Goal: Task Accomplishment & Management: Manage account settings

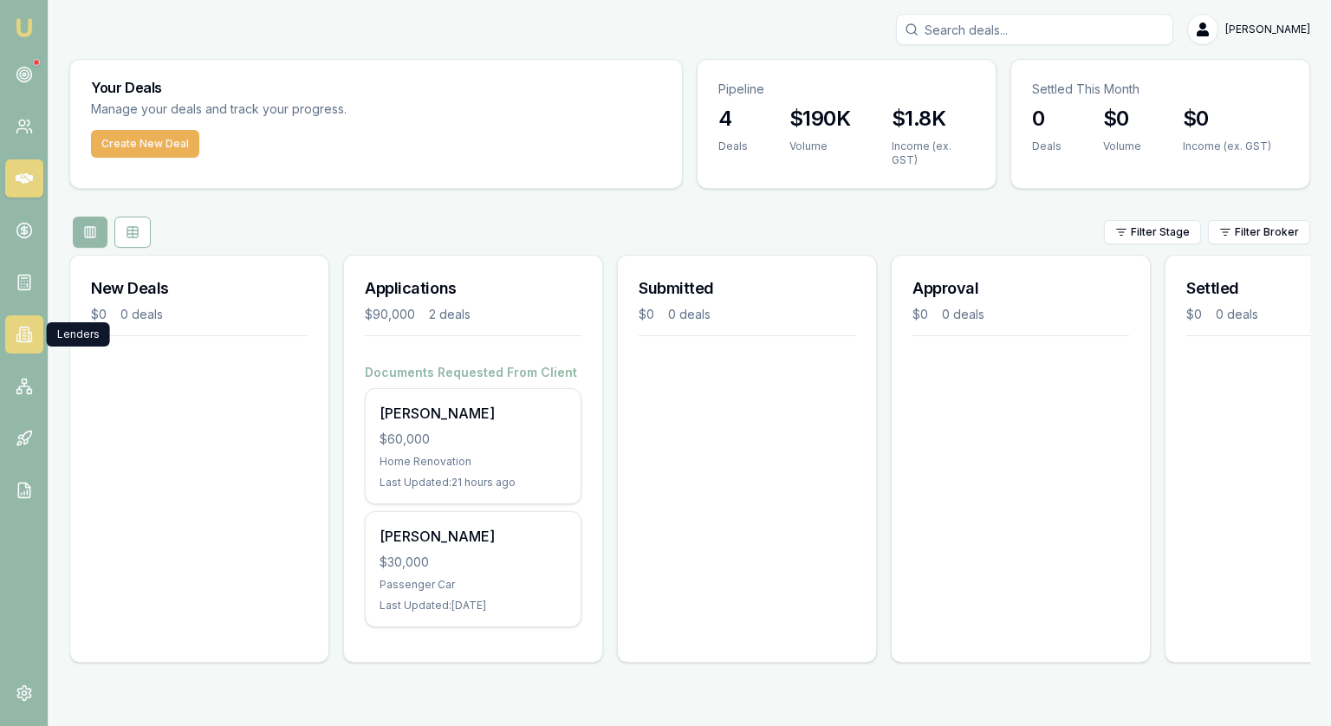
click at [21, 330] on icon at bounding box center [24, 334] width 17 height 17
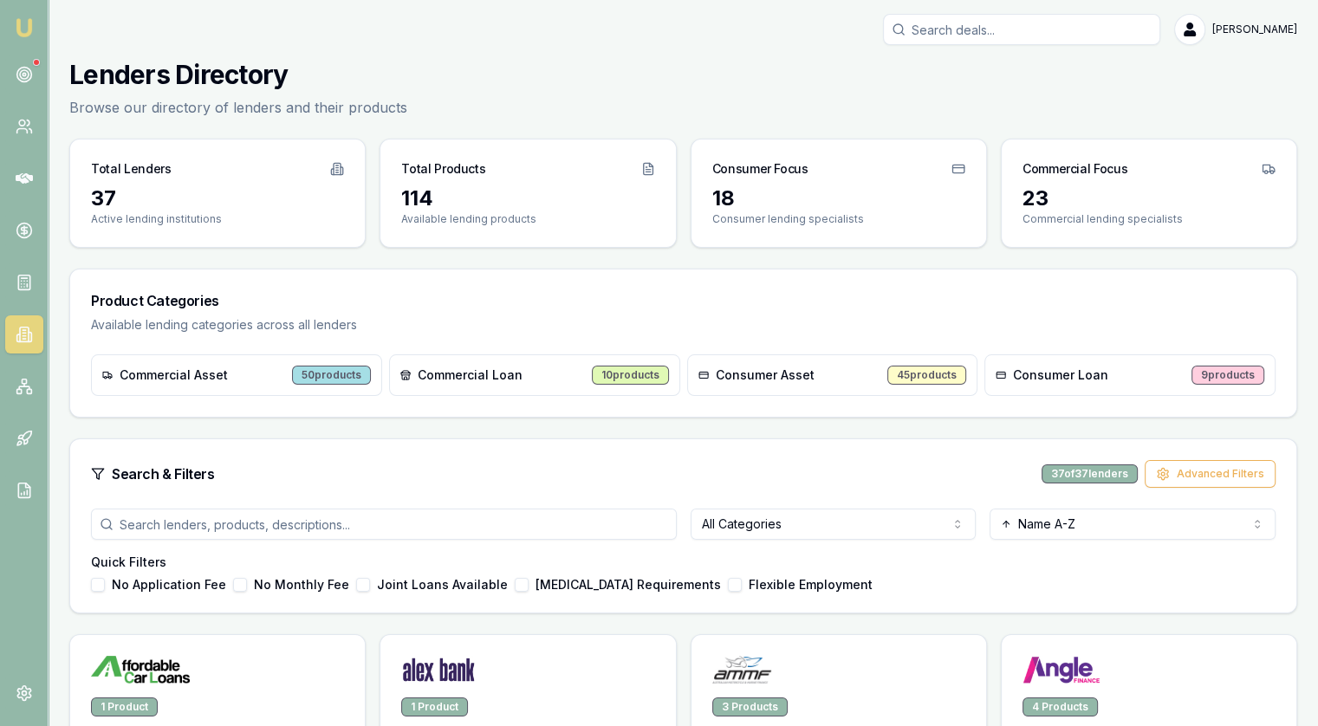
click at [771, 522] on html "Emu Broker [PERSON_NAME] Toggle Menu Lenders Directory Browse our directory of …" at bounding box center [659, 363] width 1318 height 726
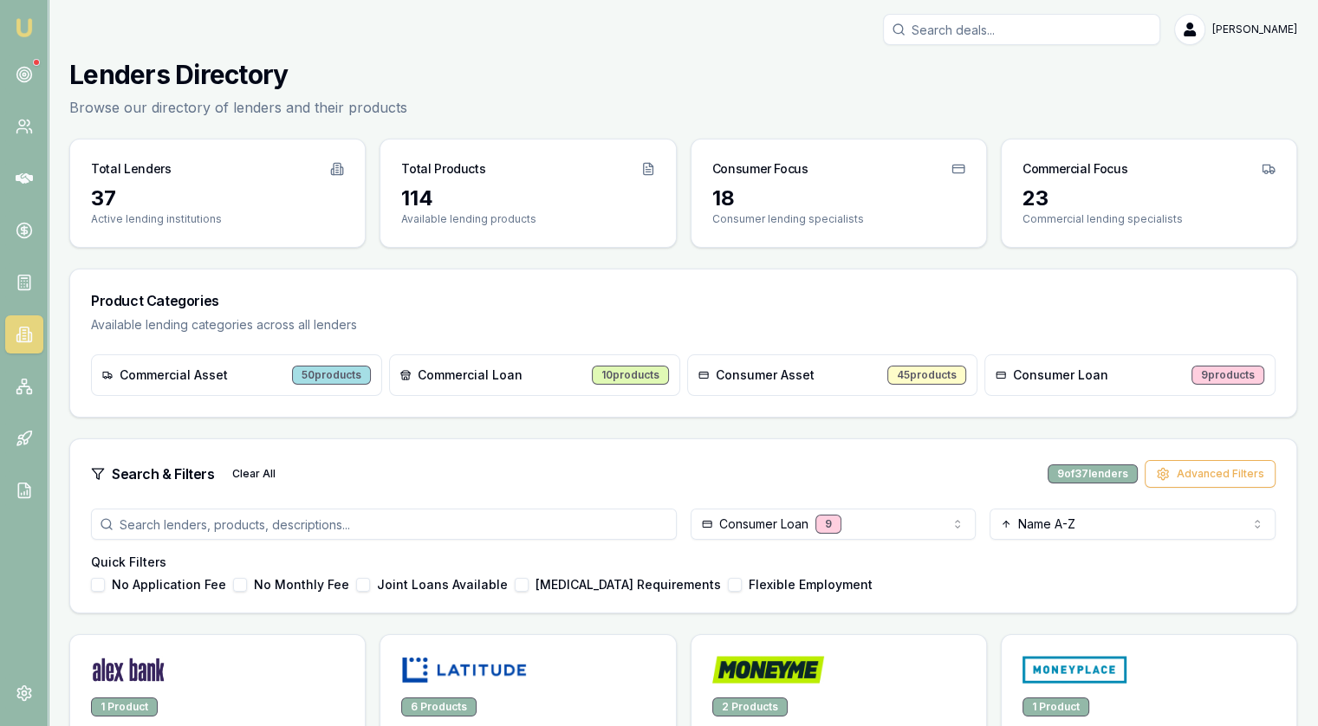
click at [1086, 528] on html "Emu Broker [PERSON_NAME] Toggle Menu Lenders Directory Browse our directory of …" at bounding box center [659, 363] width 1318 height 726
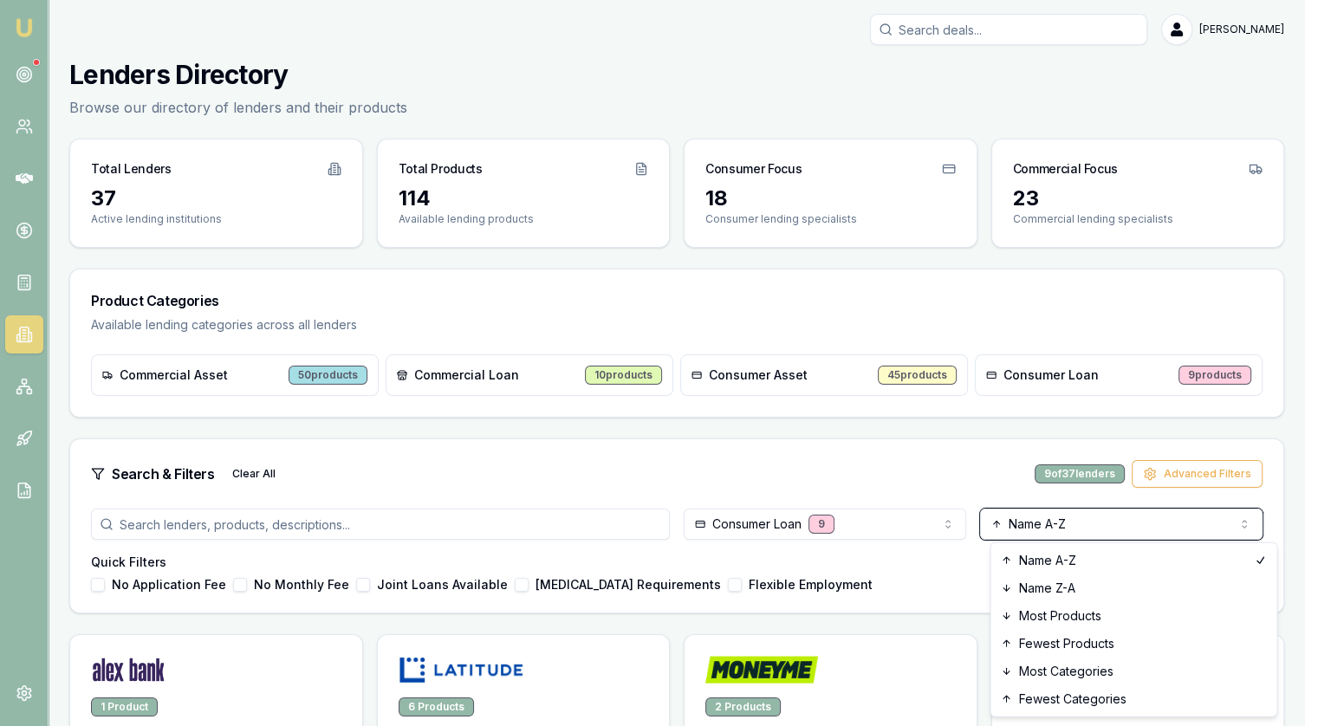
click at [977, 475] on html "Emu Broker [PERSON_NAME] Toggle Menu Lenders Directory Browse our directory of …" at bounding box center [659, 363] width 1318 height 726
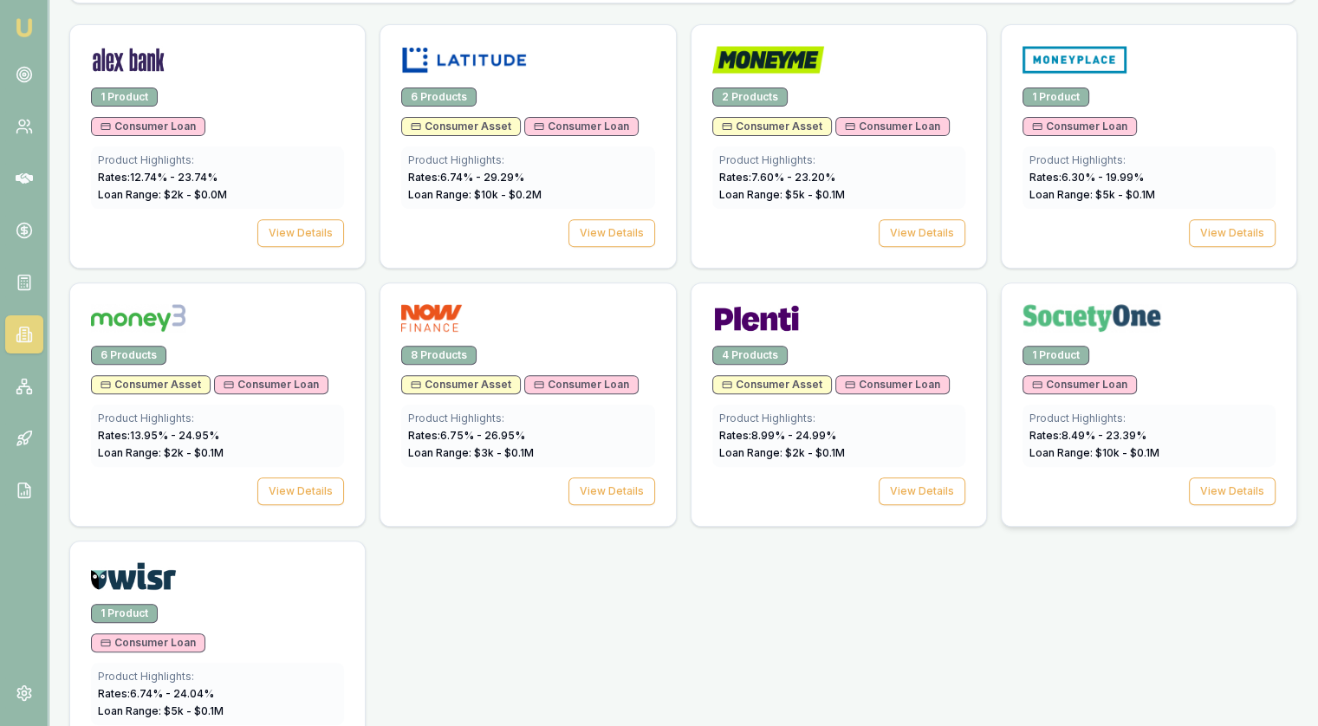
scroll to position [504, 0]
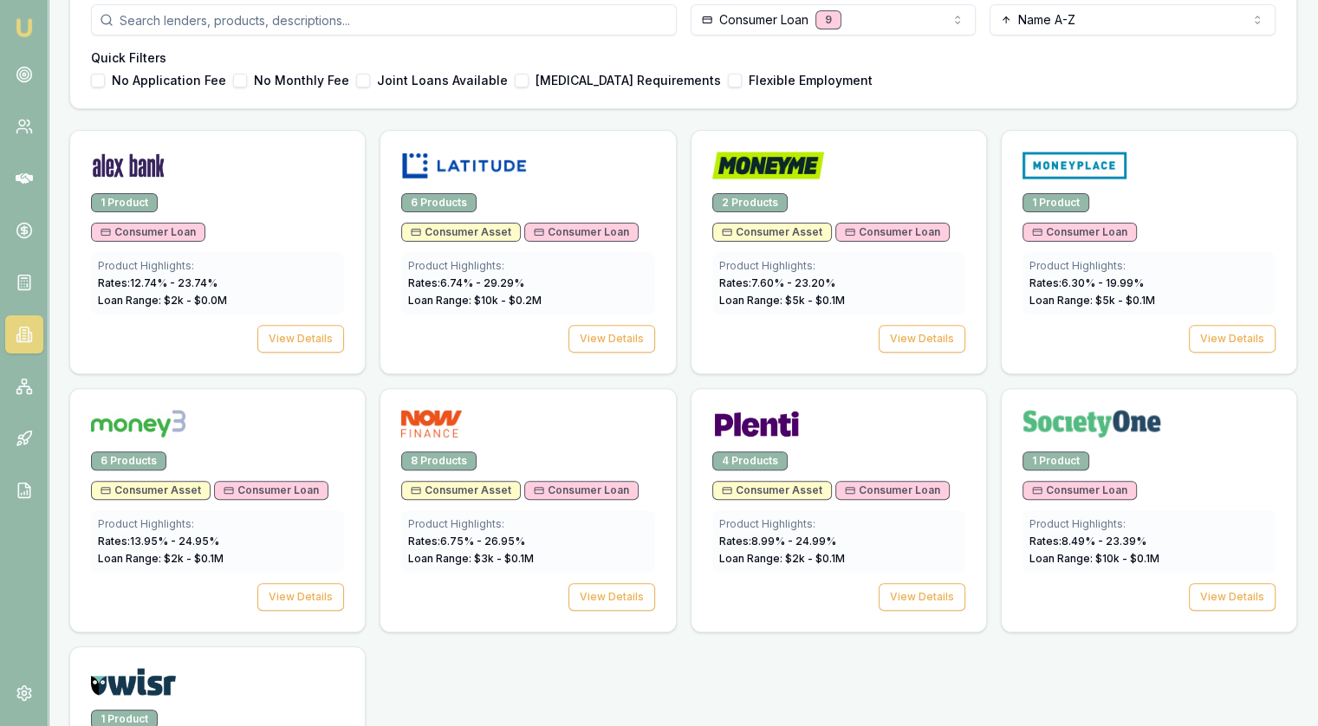
click at [23, 332] on icon at bounding box center [24, 334] width 17 height 17
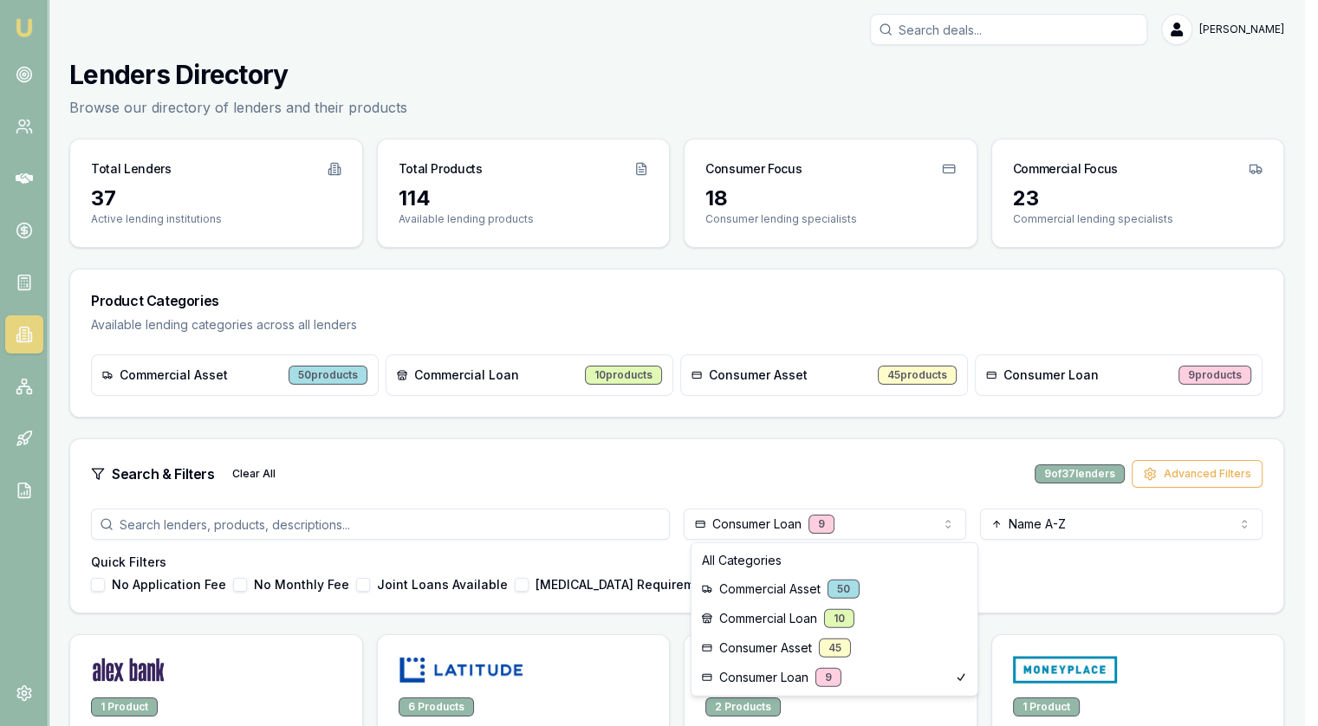
click at [857, 513] on html "Emu Broker [PERSON_NAME] Toggle Menu Lenders Directory Browse our directory of …" at bounding box center [659, 363] width 1318 height 726
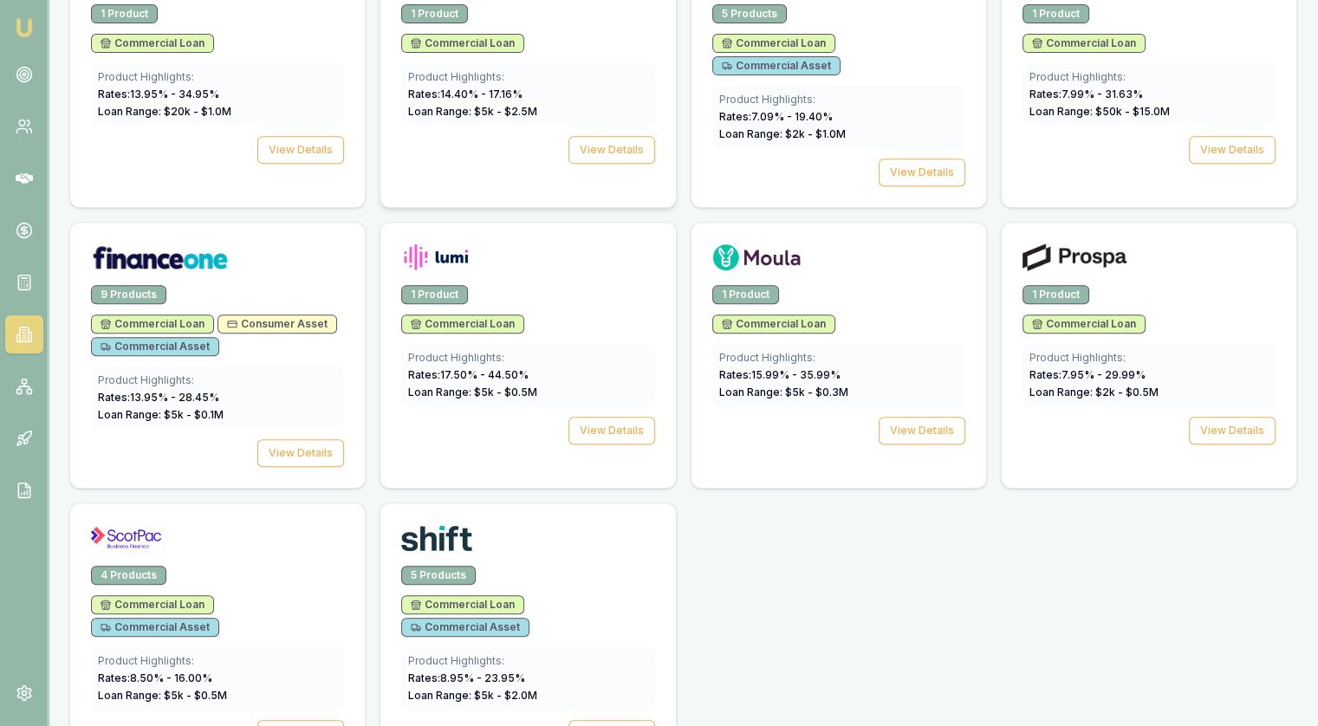
scroll to position [347, 0]
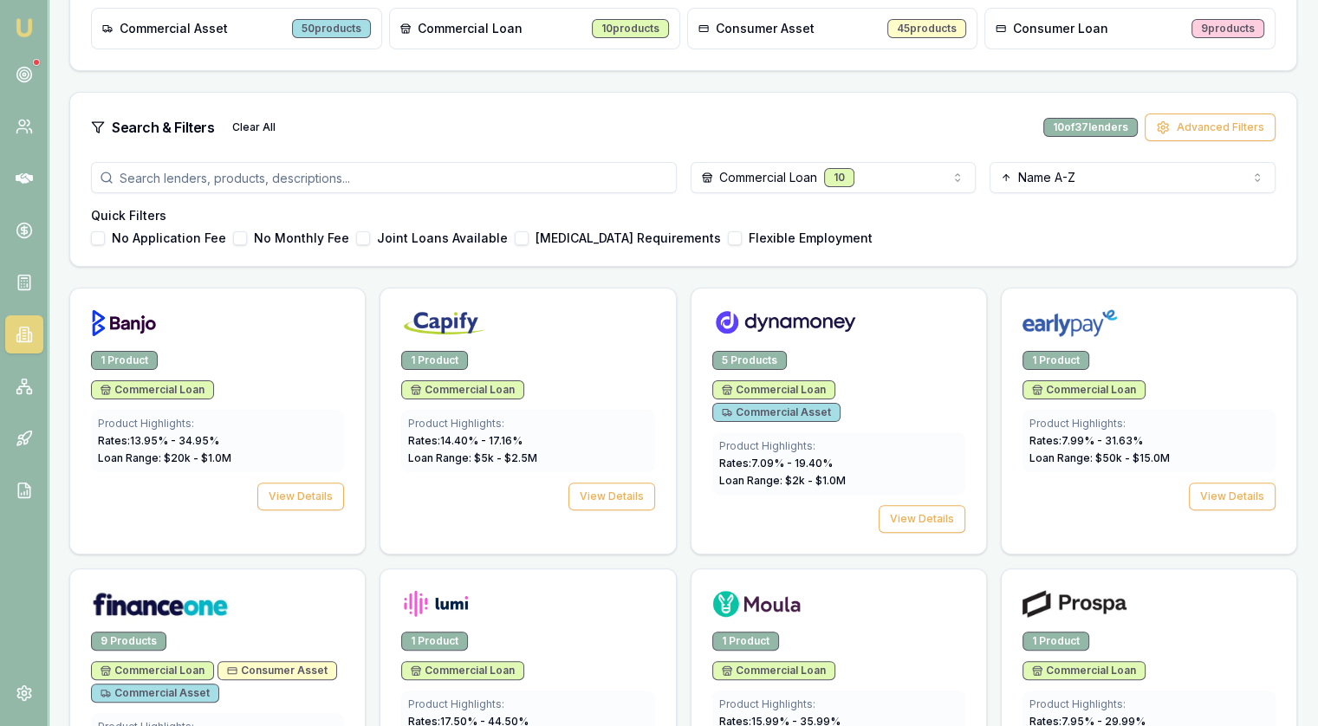
click at [781, 174] on html "Emu Broker [PERSON_NAME] Toggle Menu Lenders Directory Browse our directory of …" at bounding box center [659, 16] width 1318 height 726
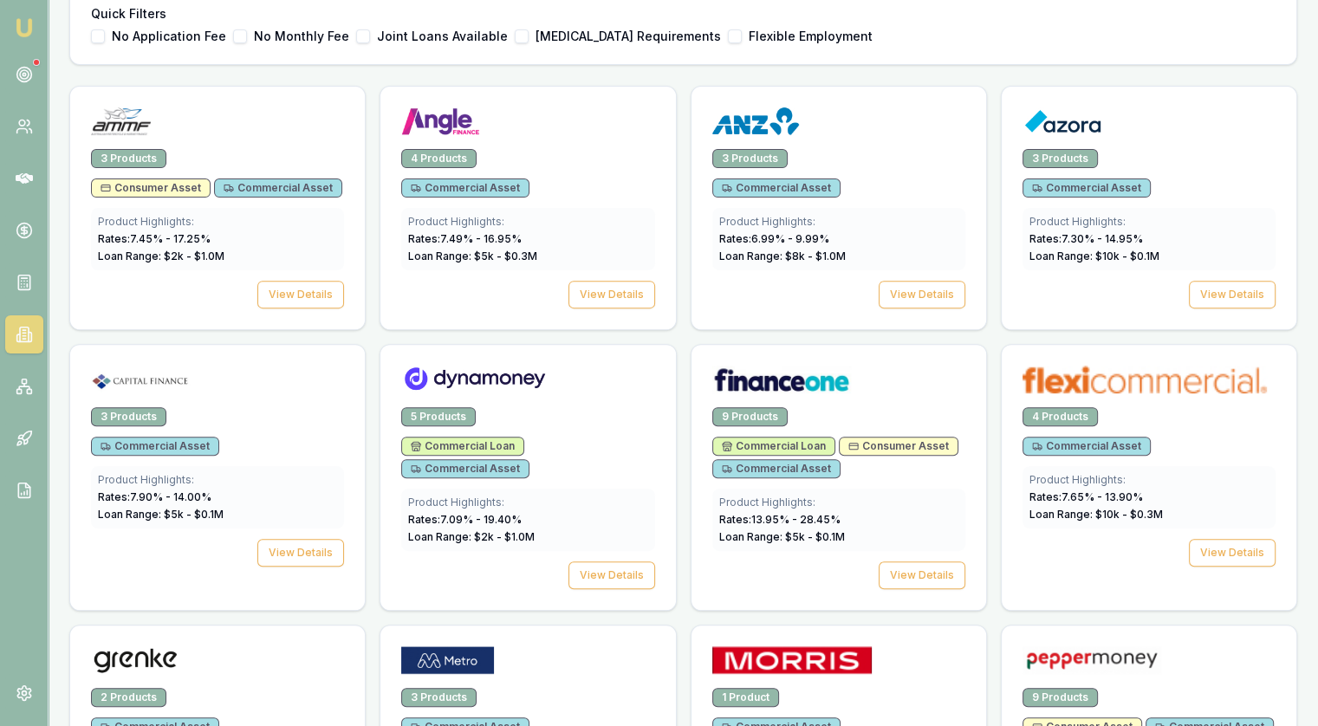
scroll to position [693, 0]
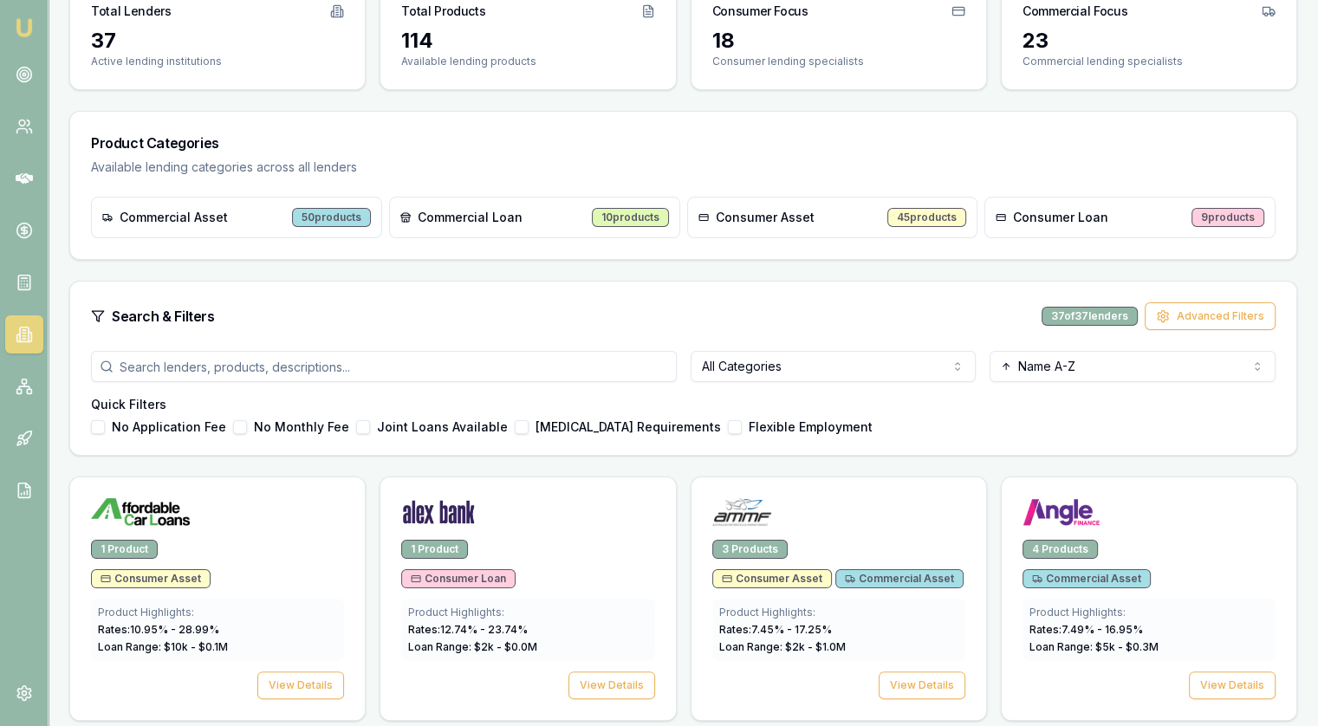
scroll to position [433, 0]
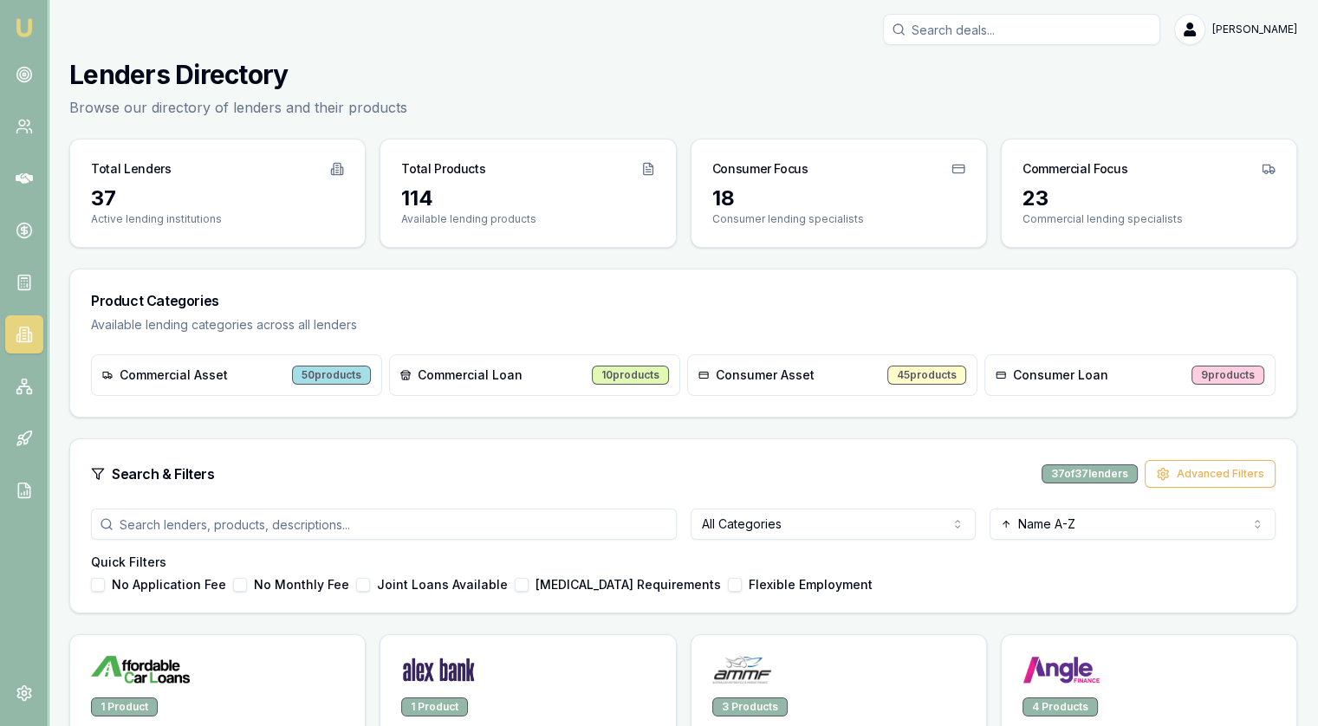
click at [768, 522] on html "Emu Broker Jonathan Myers Toggle Menu Lenders Directory Browse our directory of…" at bounding box center [659, 363] width 1318 height 726
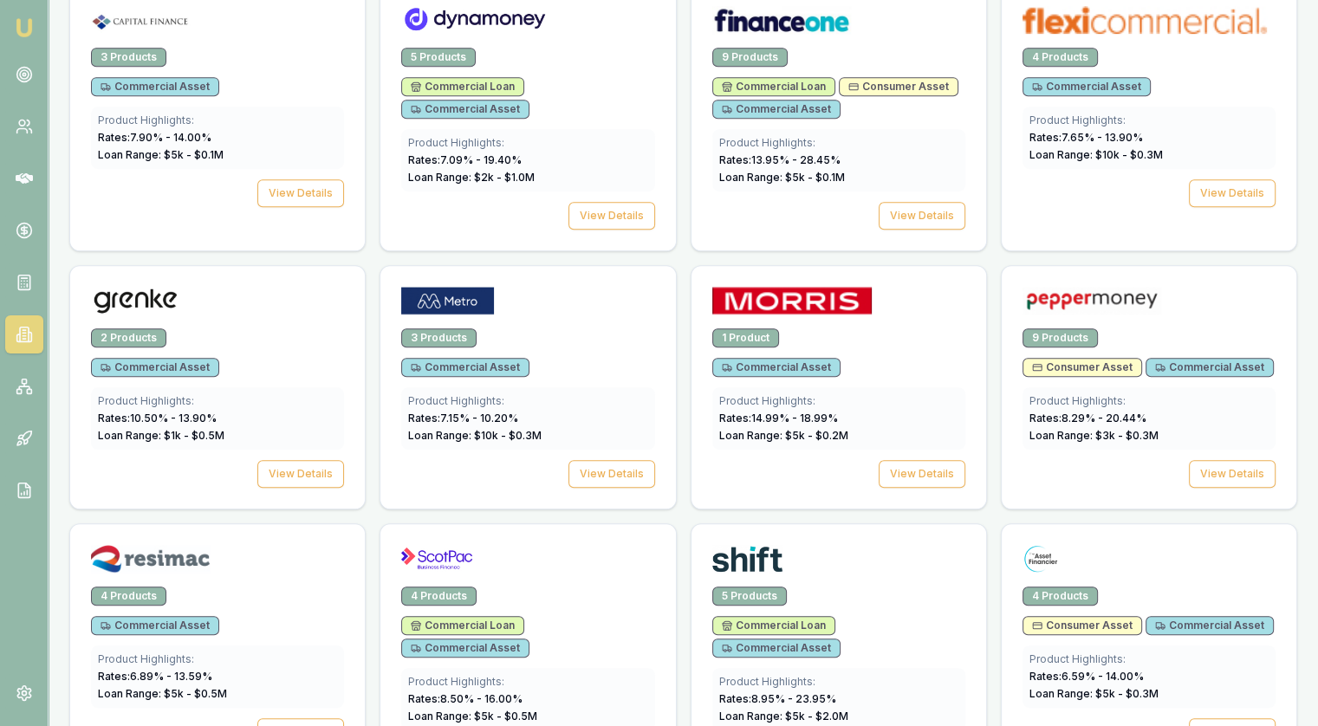
scroll to position [1040, 0]
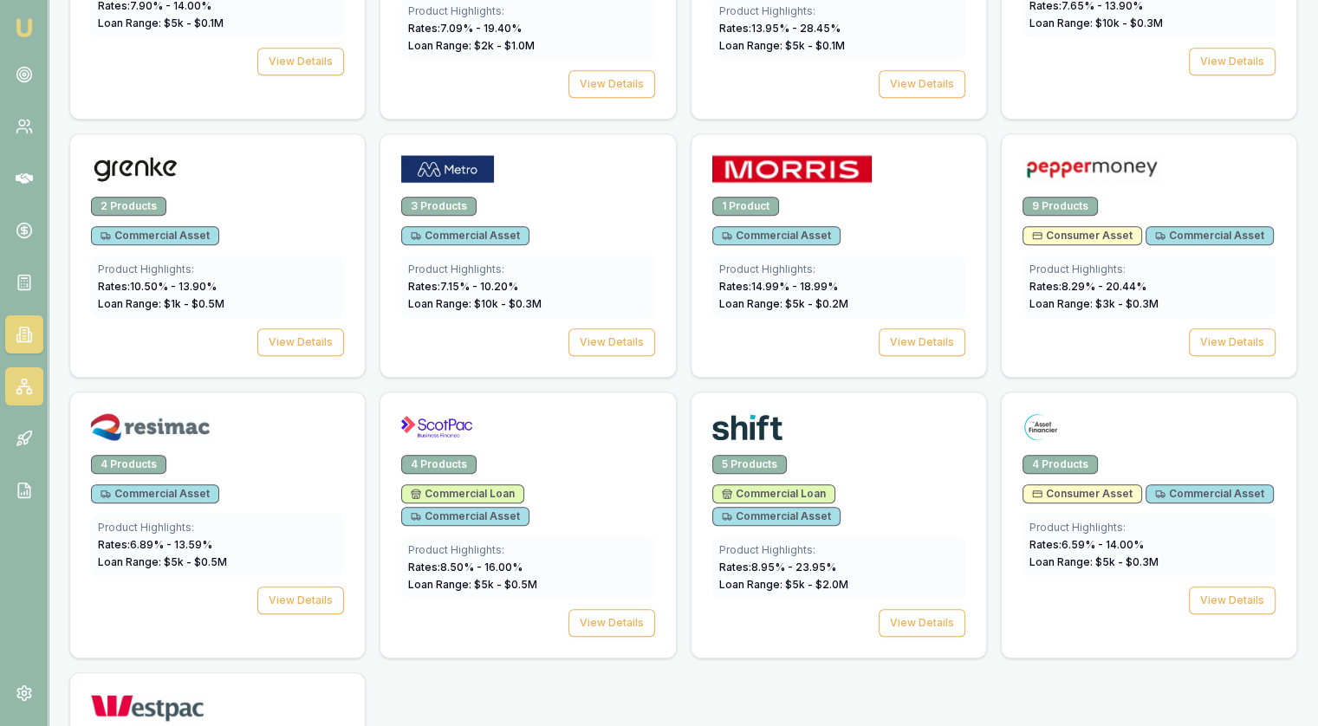
click at [25, 386] on icon at bounding box center [24, 387] width 10 height 3
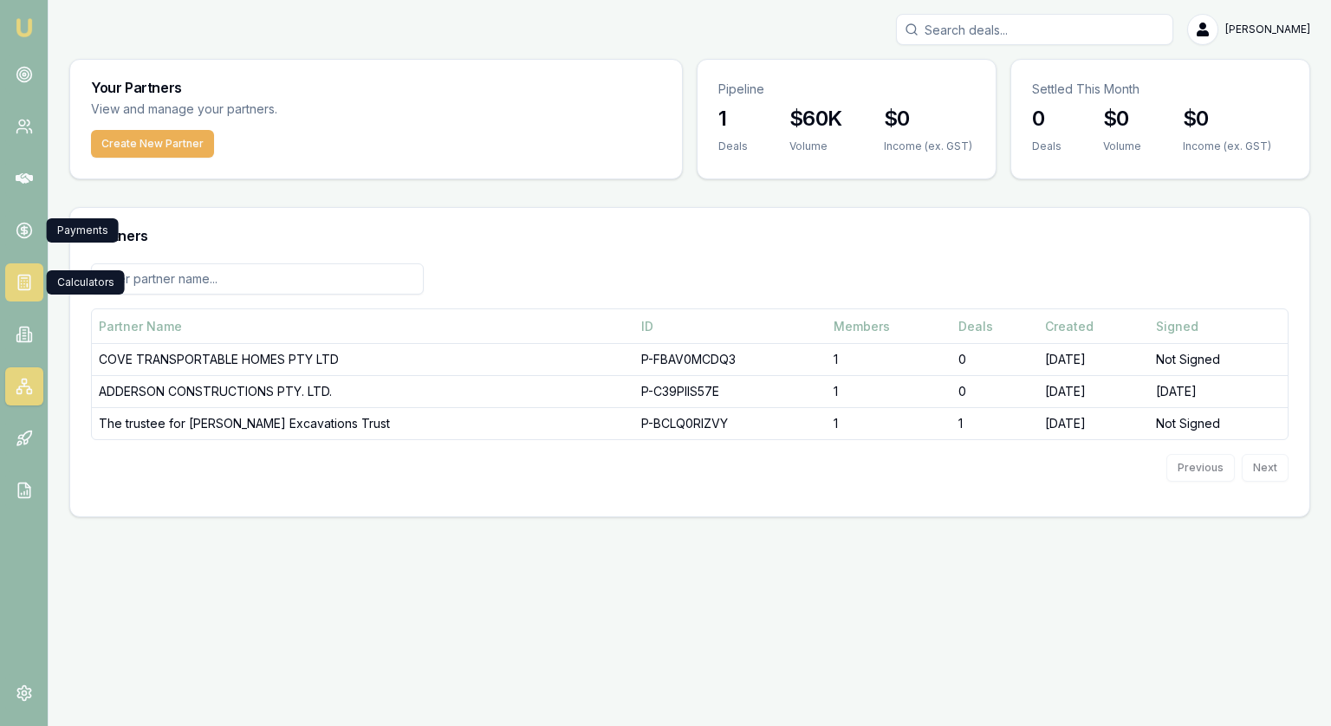
click at [23, 272] on link at bounding box center [24, 282] width 38 height 38
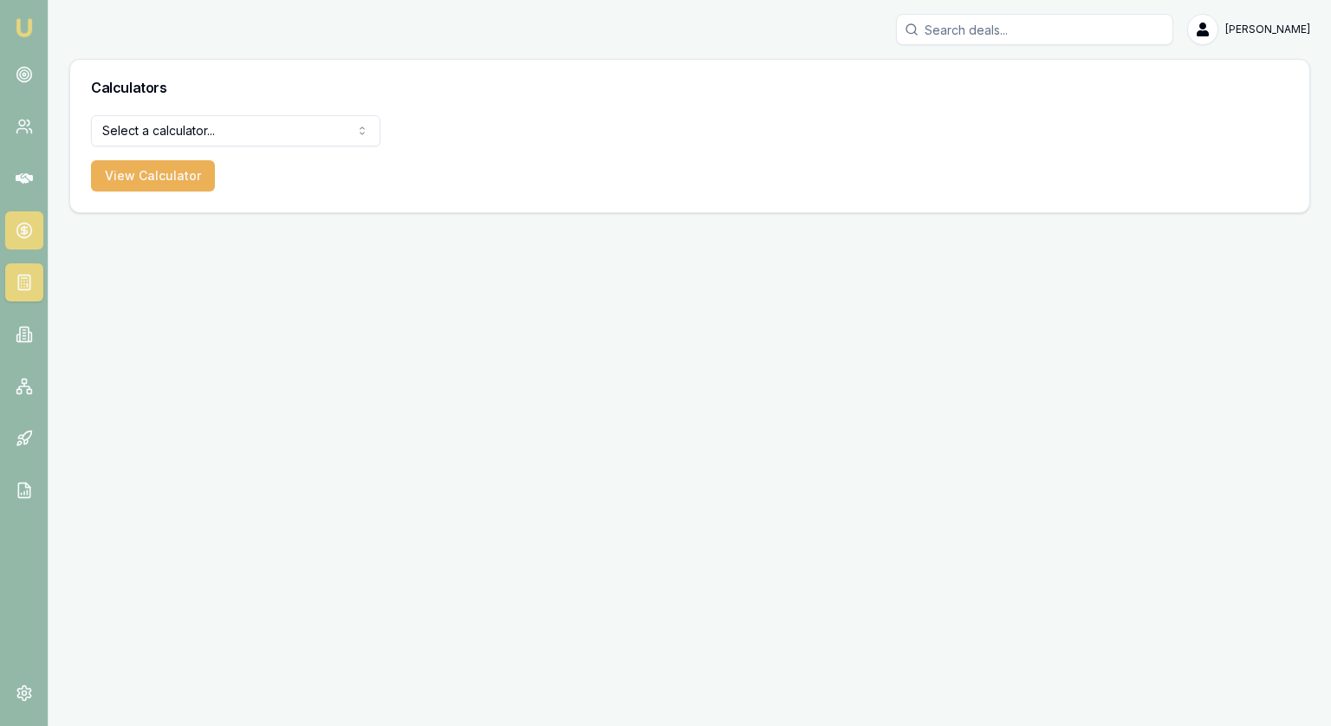
click at [23, 221] on link at bounding box center [24, 230] width 38 height 38
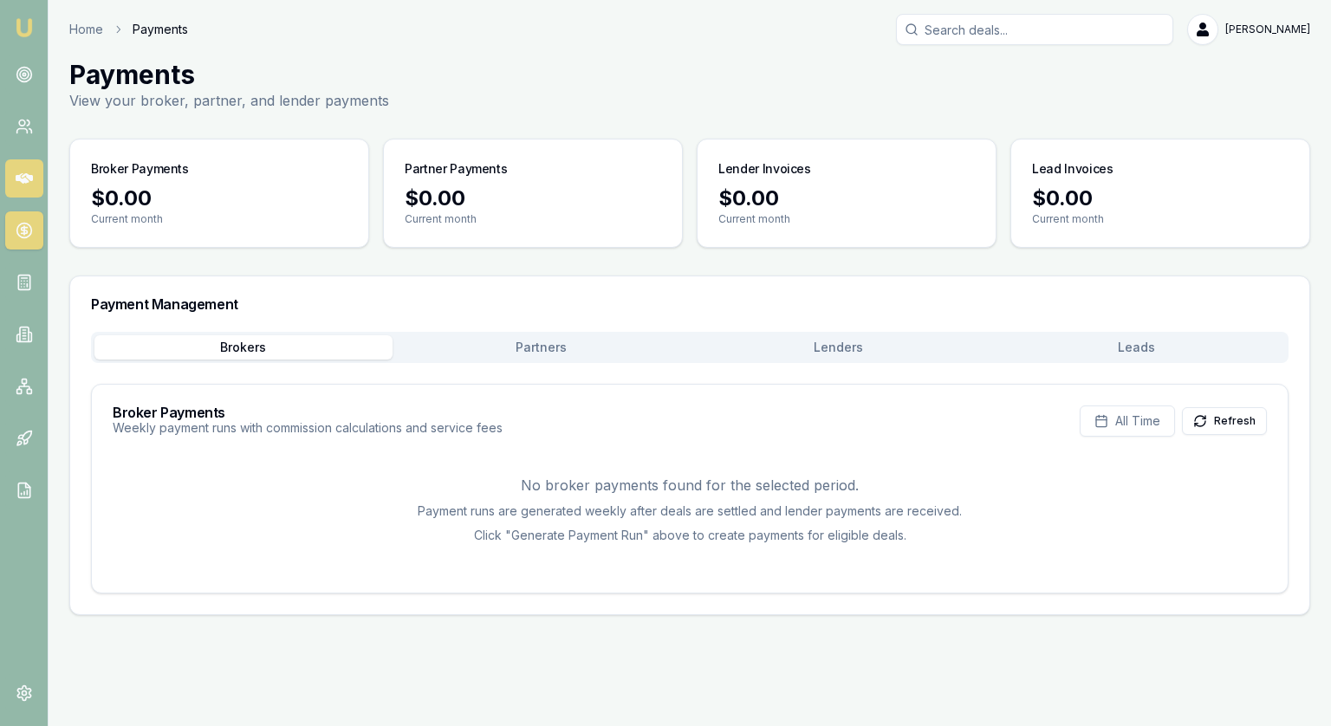
click at [27, 175] on icon at bounding box center [24, 178] width 17 height 10
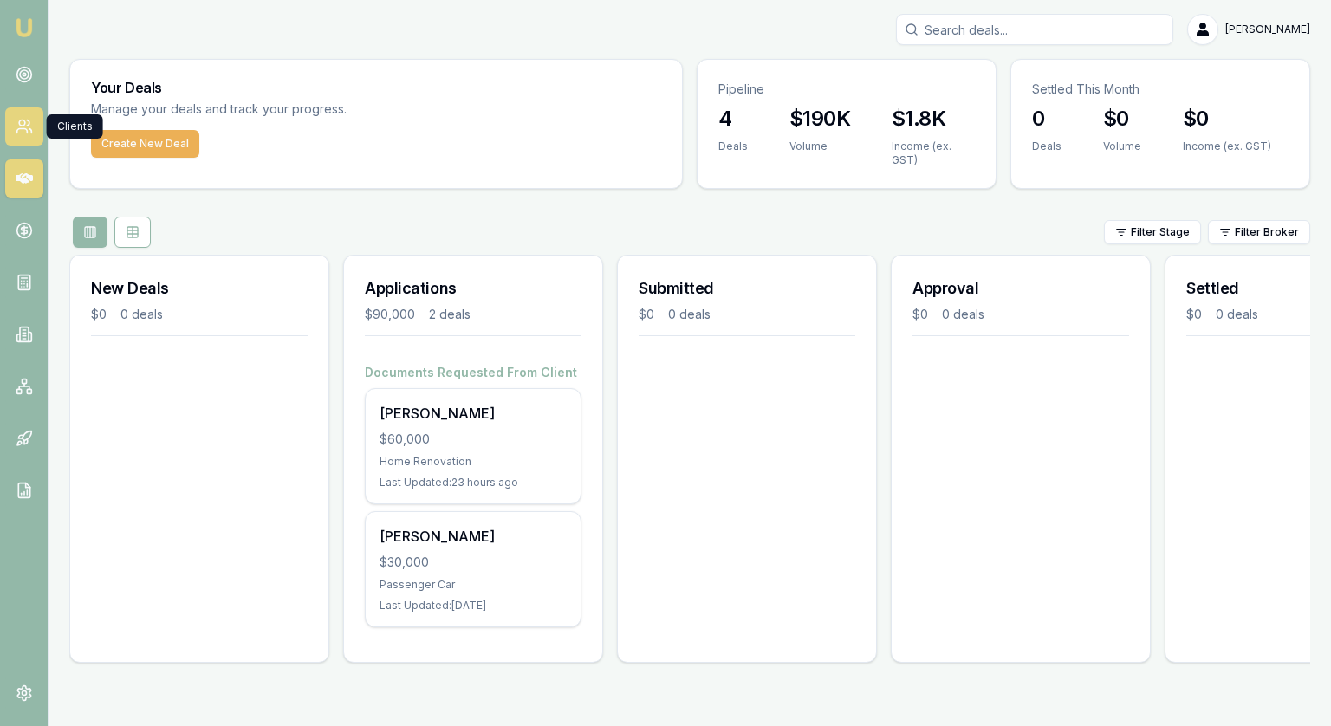
click at [29, 121] on icon at bounding box center [28, 122] width 3 height 5
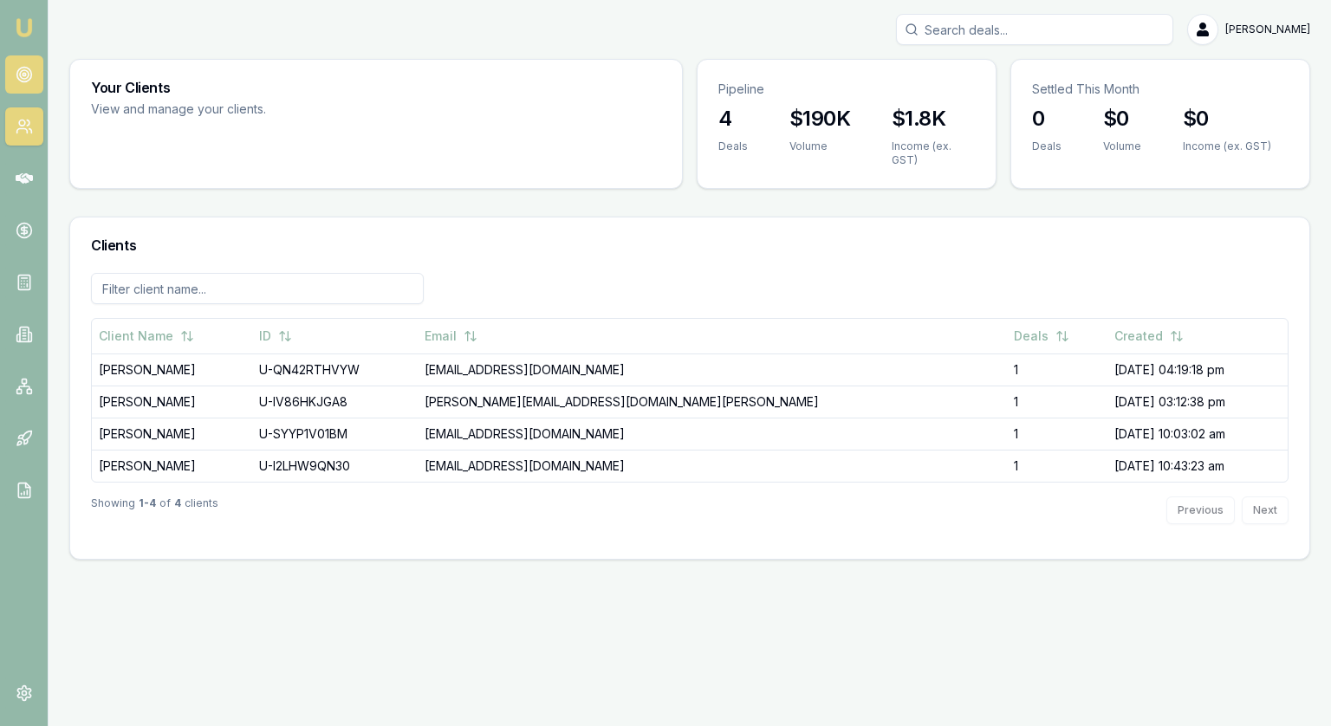
click at [23, 66] on icon at bounding box center [24, 74] width 17 height 17
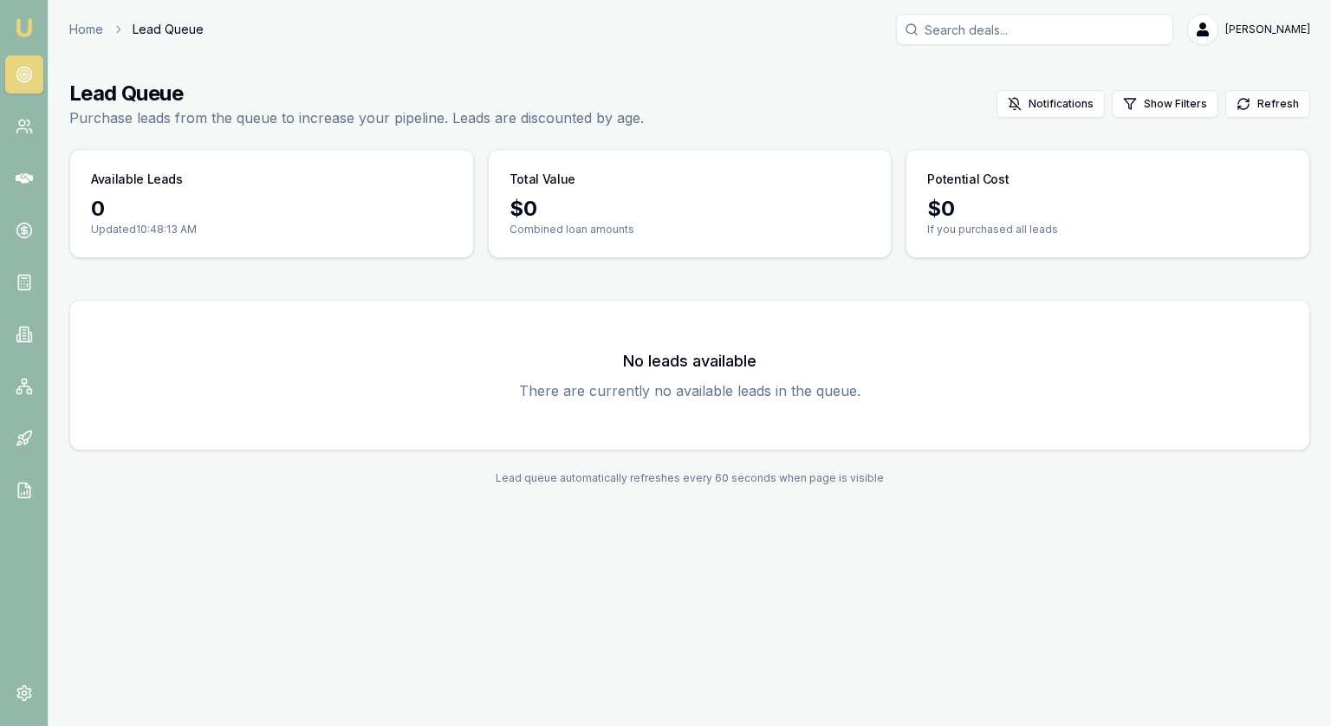
click at [16, 30] on img at bounding box center [24, 27] width 21 height 21
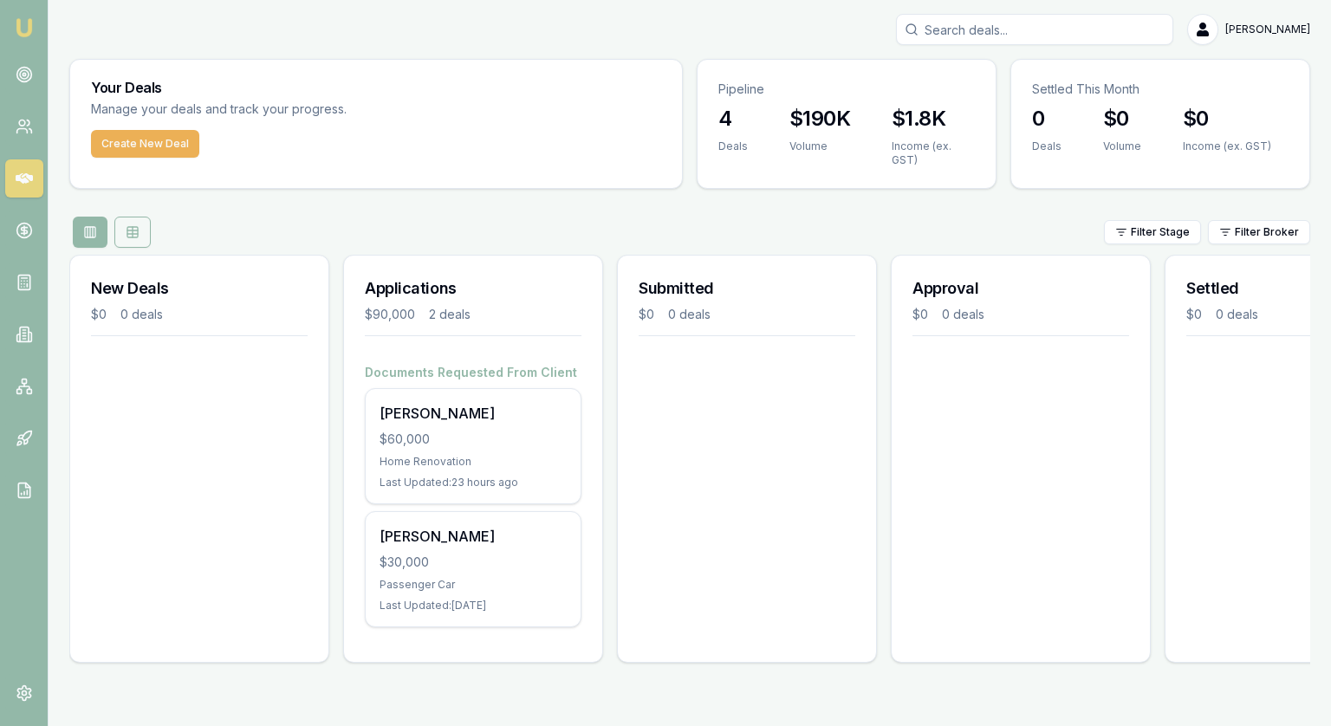
click at [141, 229] on button at bounding box center [132, 232] width 36 height 31
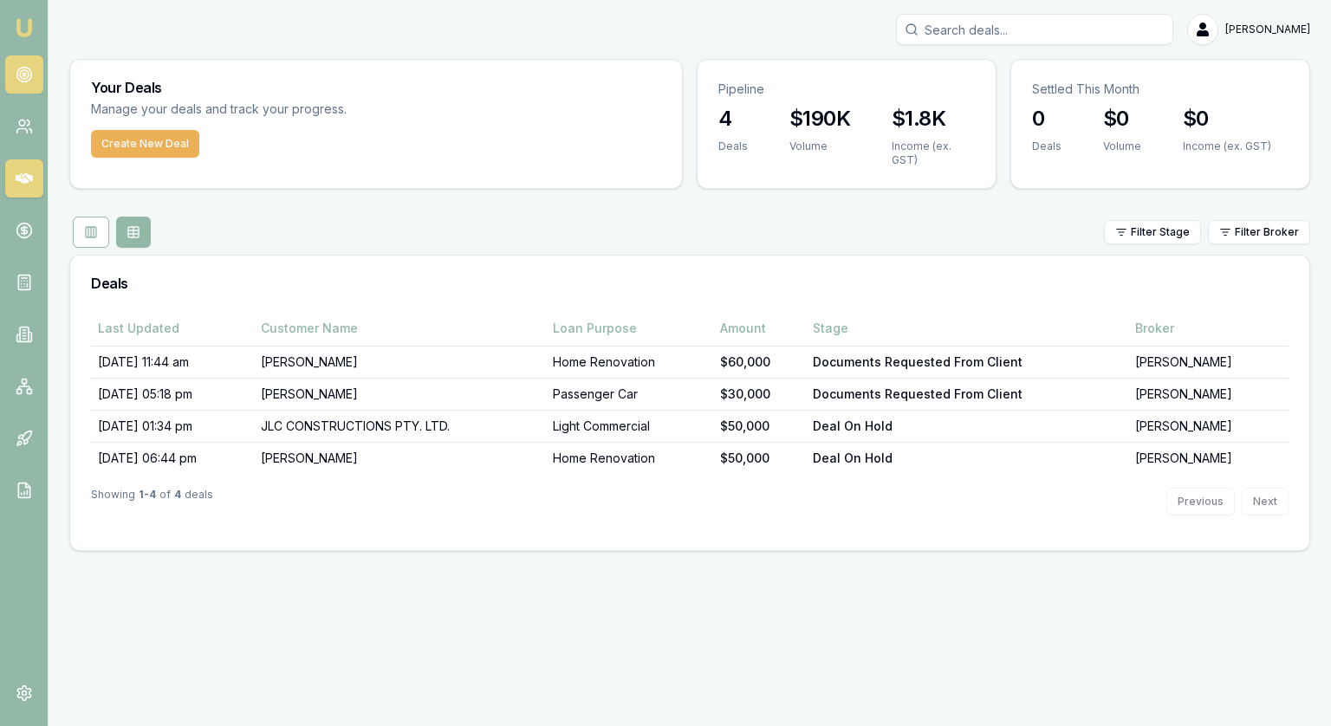
click at [19, 81] on circle at bounding box center [23, 75] width 15 height 15
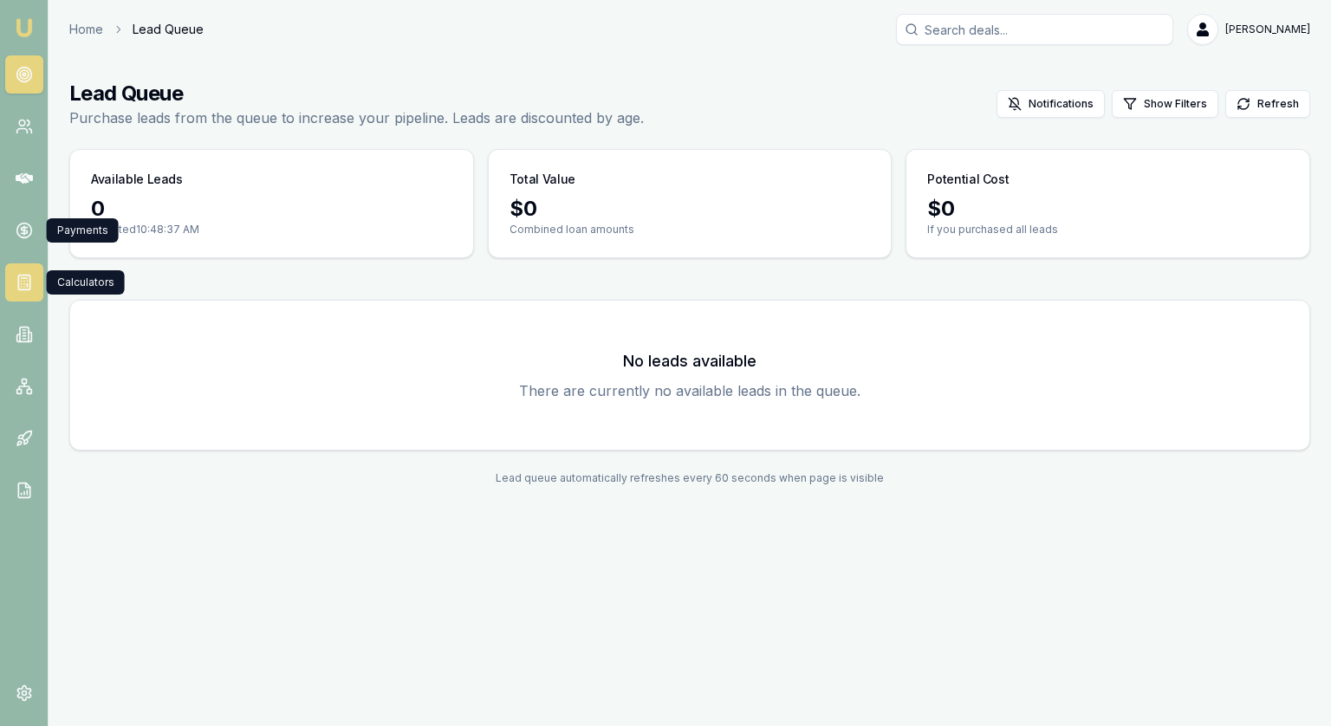
click at [21, 285] on icon at bounding box center [24, 282] width 17 height 17
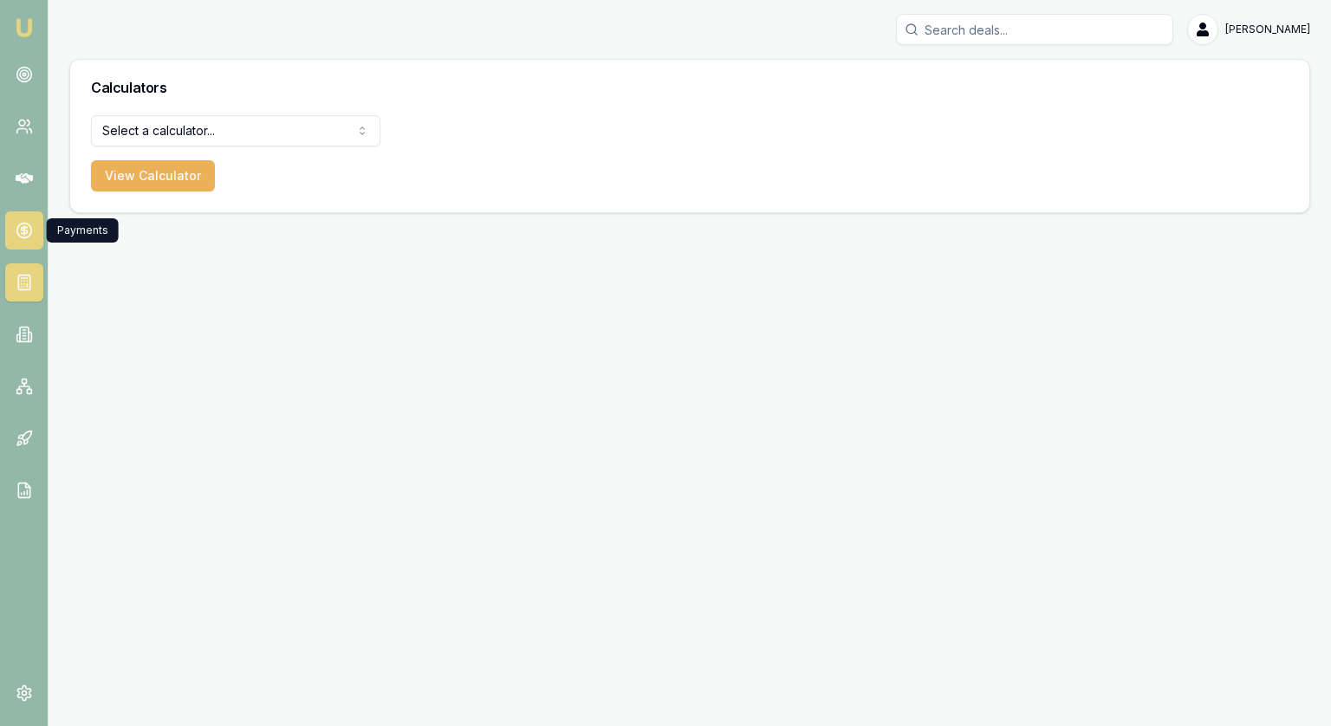
click at [20, 222] on icon at bounding box center [24, 230] width 17 height 17
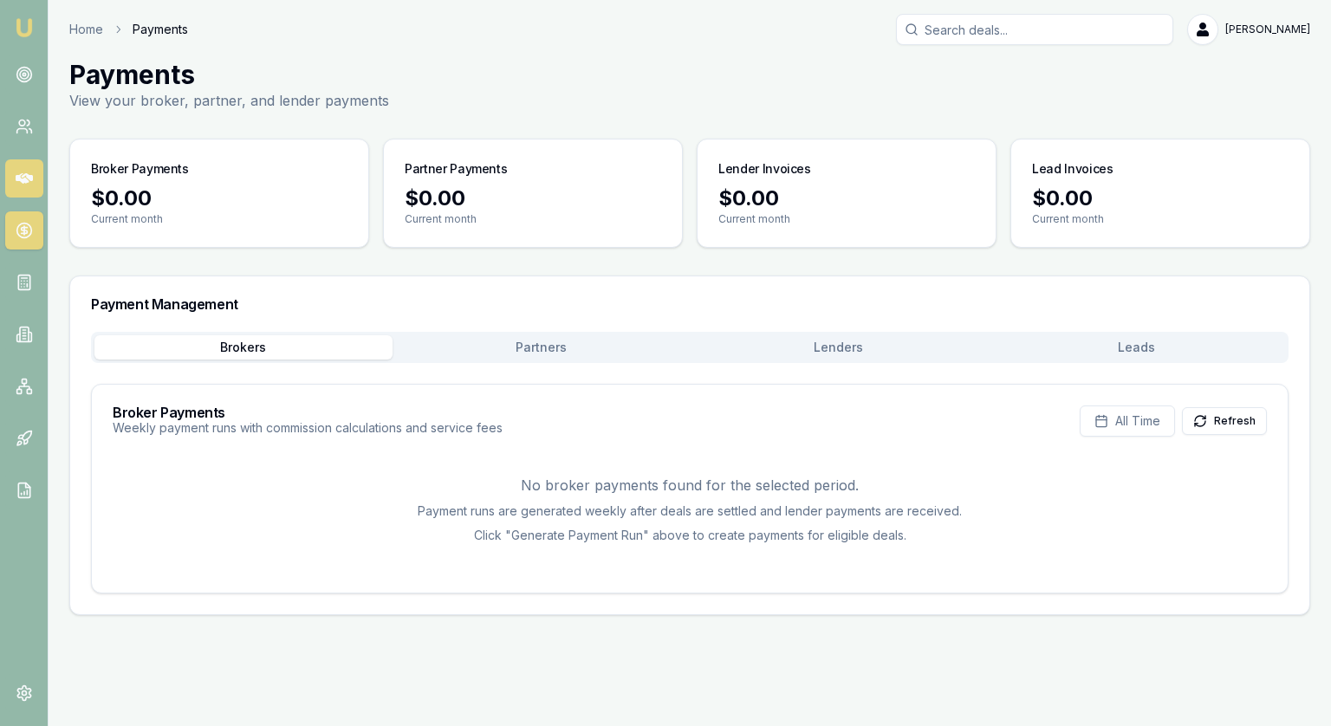
click at [27, 197] on link at bounding box center [24, 178] width 38 height 38
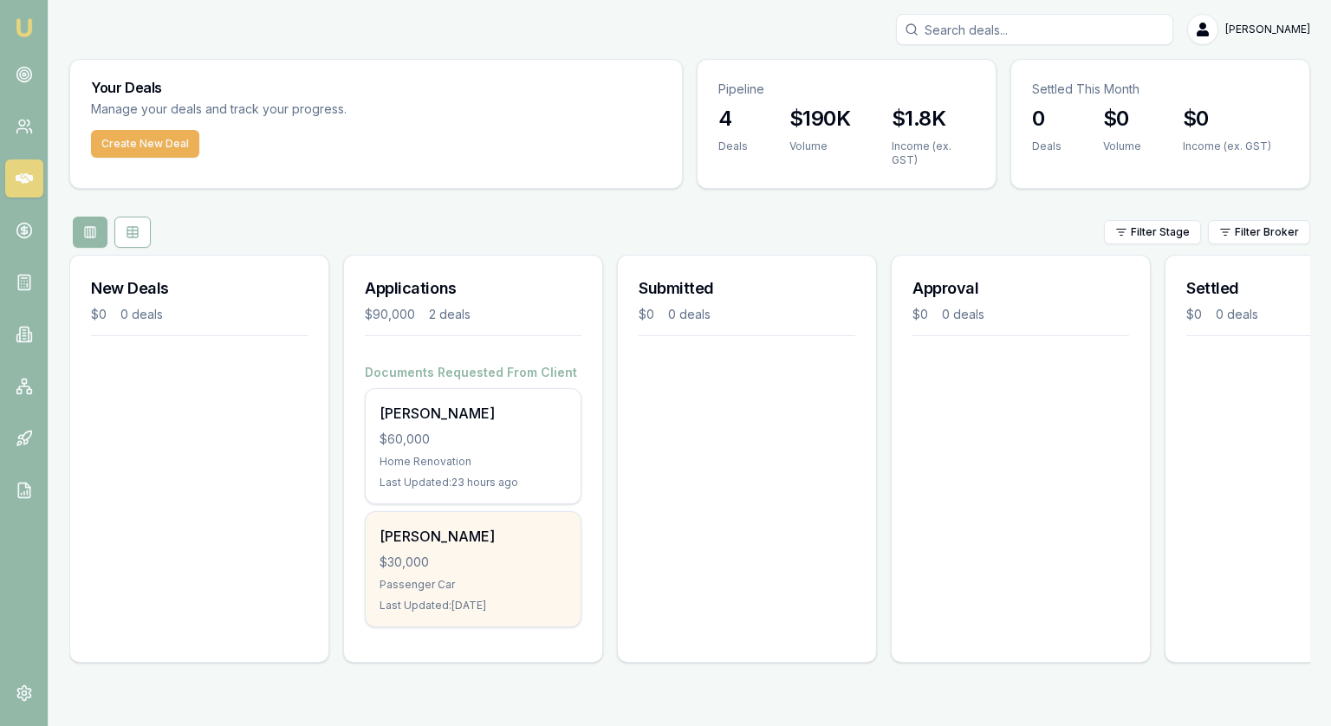
click at [474, 541] on div "[PERSON_NAME]" at bounding box center [472, 536] width 187 height 21
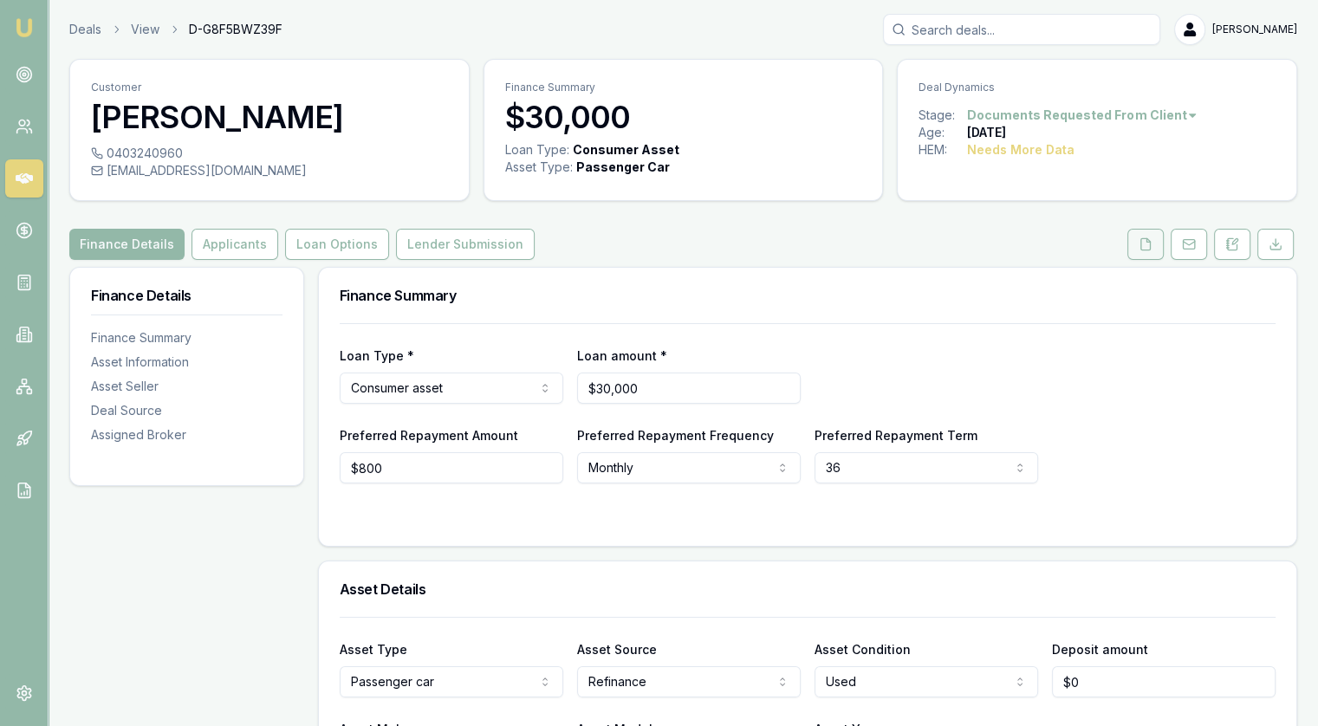
click at [1139, 252] on button at bounding box center [1145, 244] width 36 height 31
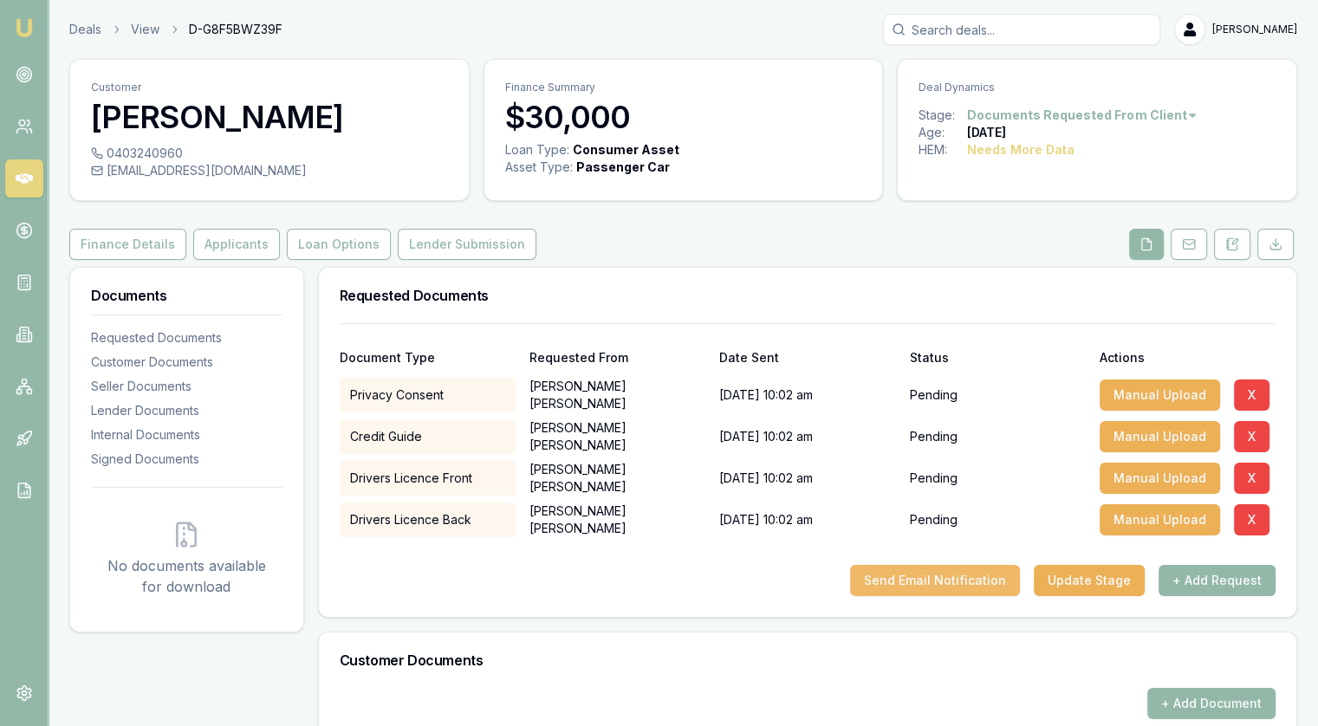
click at [934, 580] on button "Send Email Notification" at bounding box center [935, 580] width 170 height 31
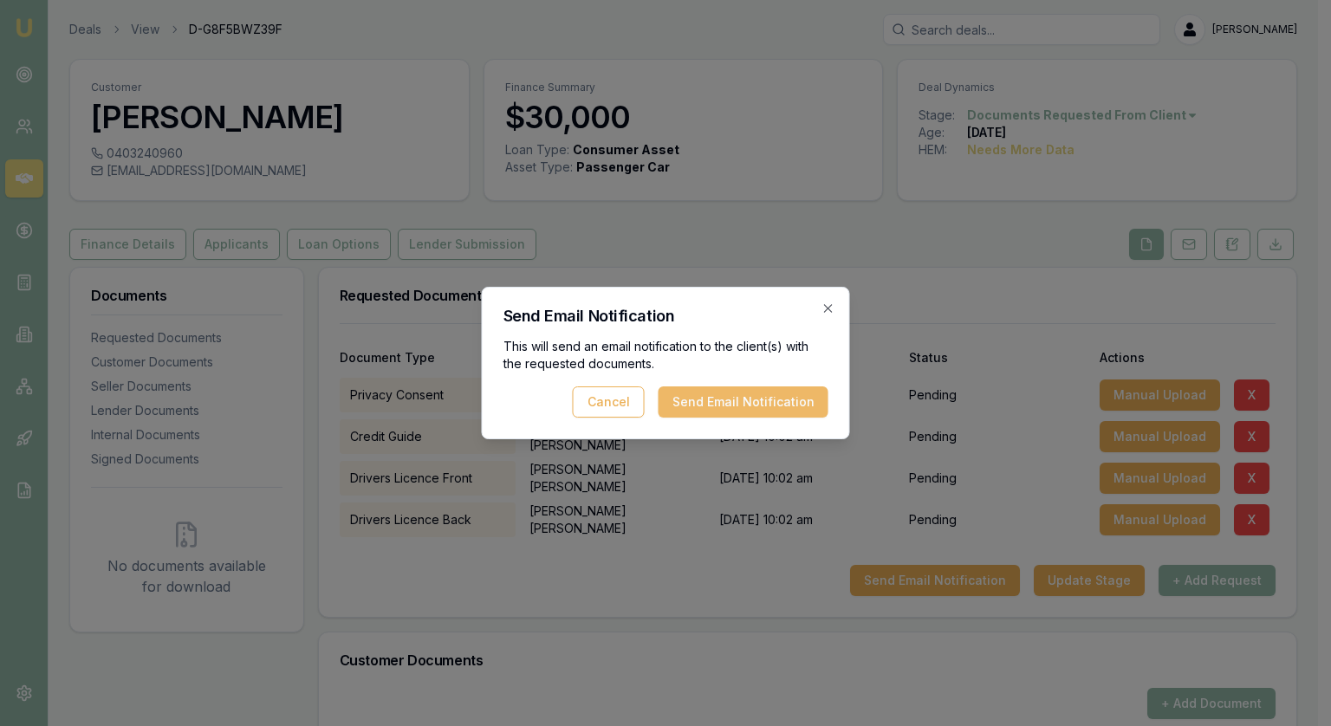
click at [733, 408] on button "Send Email Notification" at bounding box center [743, 401] width 170 height 31
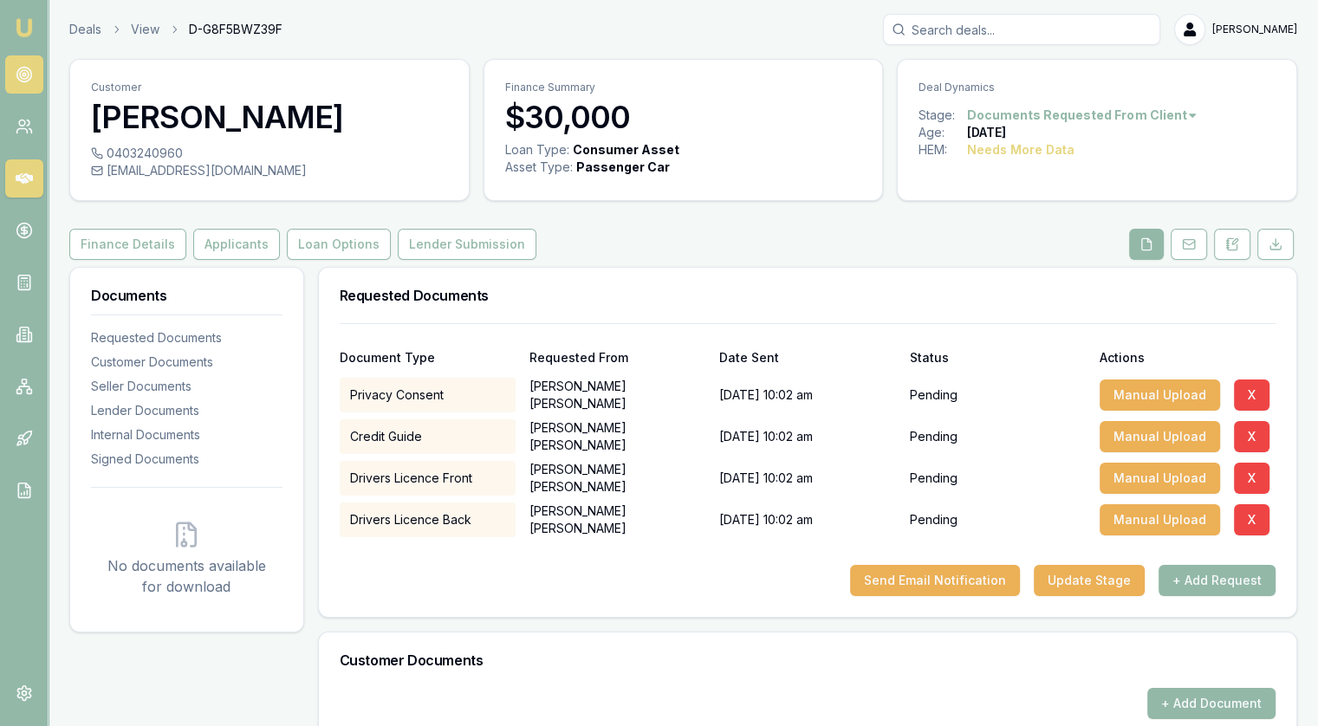
click at [26, 83] on link at bounding box center [24, 74] width 38 height 38
